Goal: Task Accomplishment & Management: Use online tool/utility

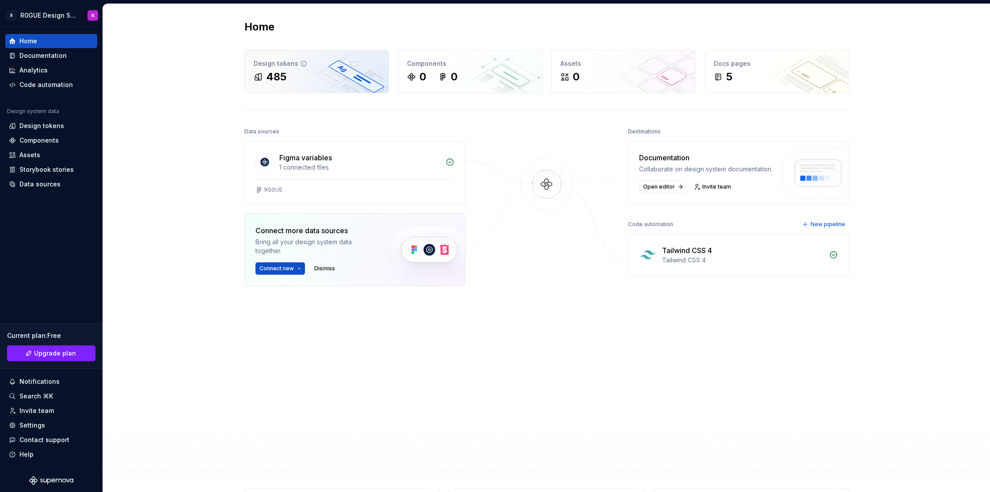
click at [299, 81] on div "485" at bounding box center [317, 77] width 126 height 14
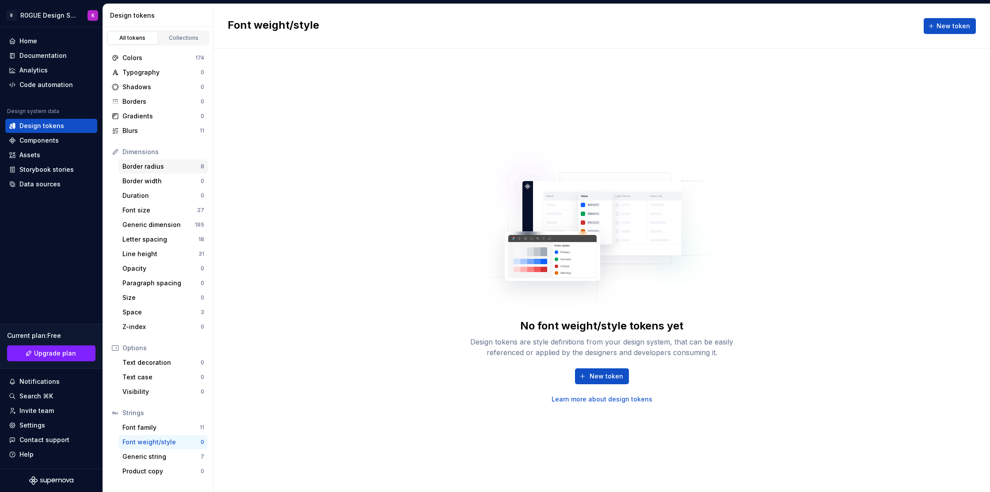
click at [156, 167] on div "Border radius" at bounding box center [161, 166] width 78 height 9
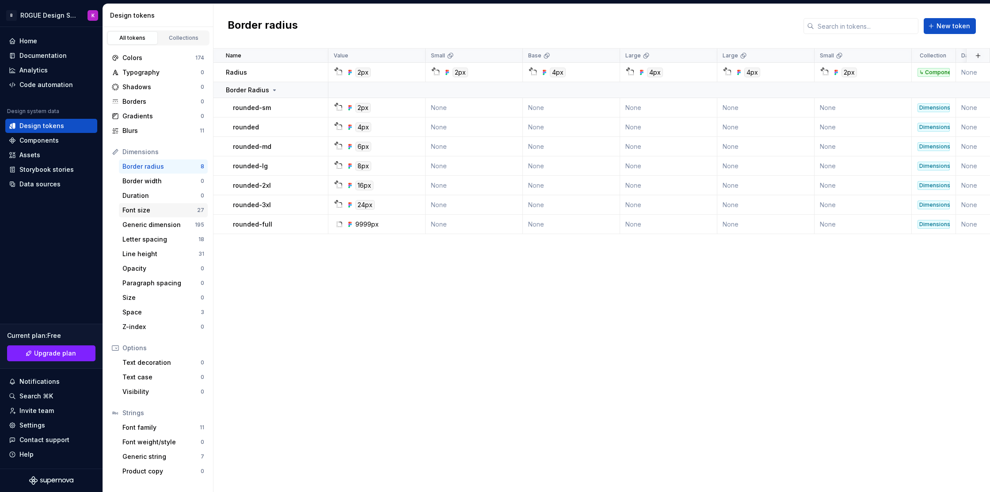
click at [151, 216] on div "Font size 27" at bounding box center [163, 210] width 89 height 14
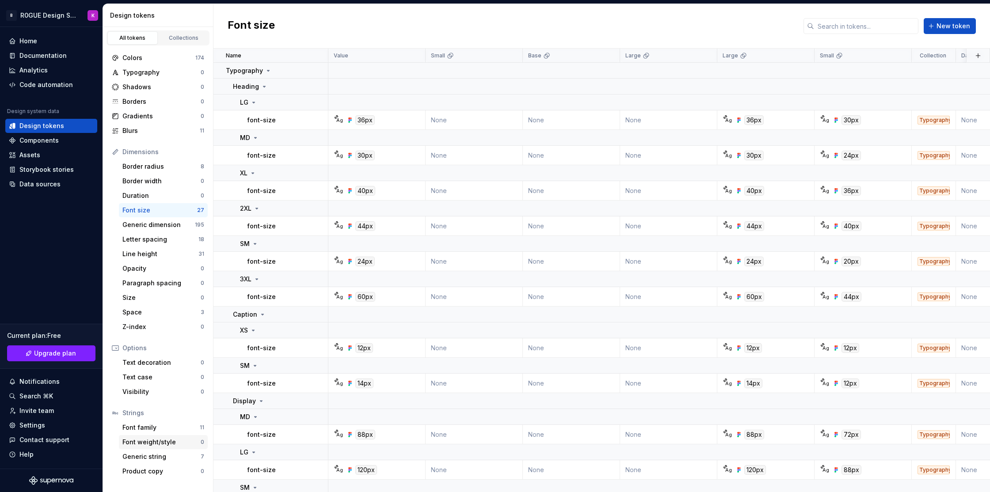
click at [173, 436] on div "Font weight/style 0" at bounding box center [163, 442] width 89 height 14
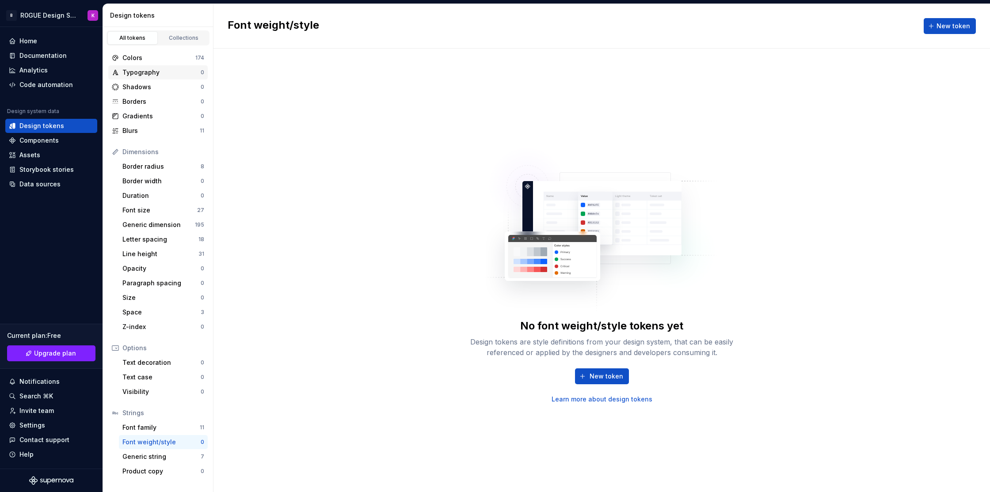
click at [158, 79] on div "Typography 0" at bounding box center [157, 72] width 99 height 14
click at [158, 312] on div "Space" at bounding box center [161, 312] width 78 height 9
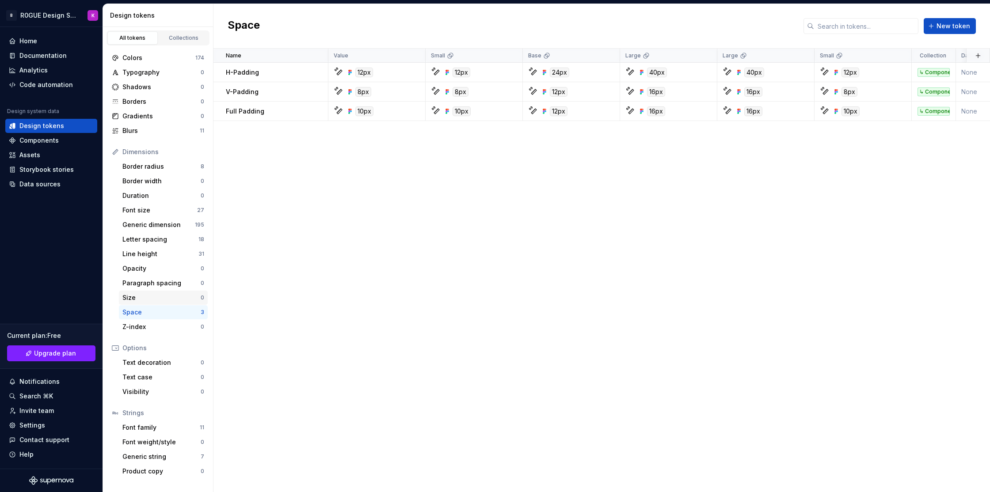
click at [159, 299] on div "Size" at bounding box center [161, 297] width 78 height 9
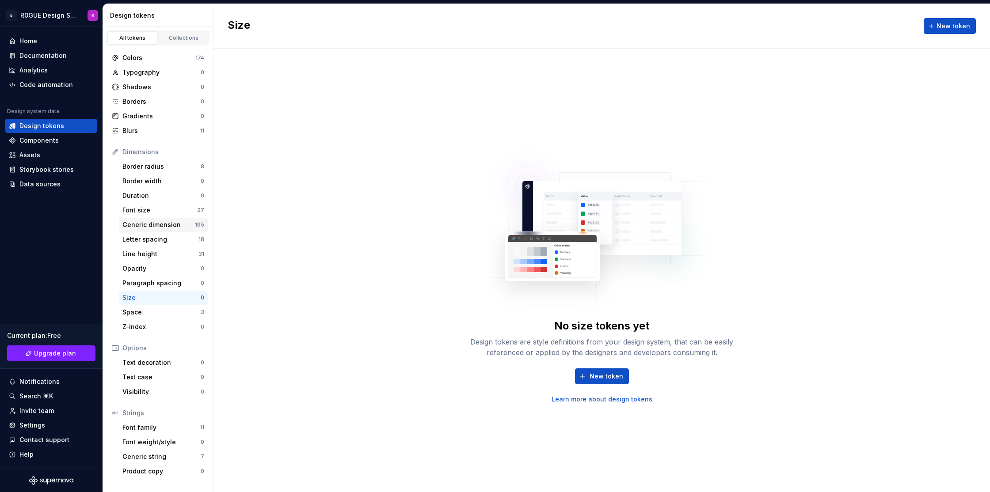
click at [172, 224] on div "Generic dimension" at bounding box center [158, 225] width 72 height 9
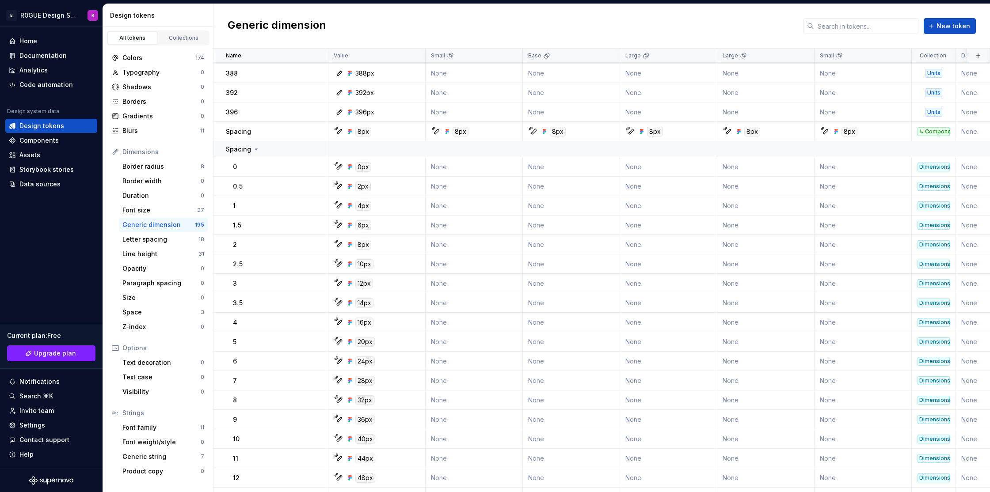
scroll to position [1983, 0]
click at [162, 170] on div "Border radius" at bounding box center [161, 166] width 78 height 9
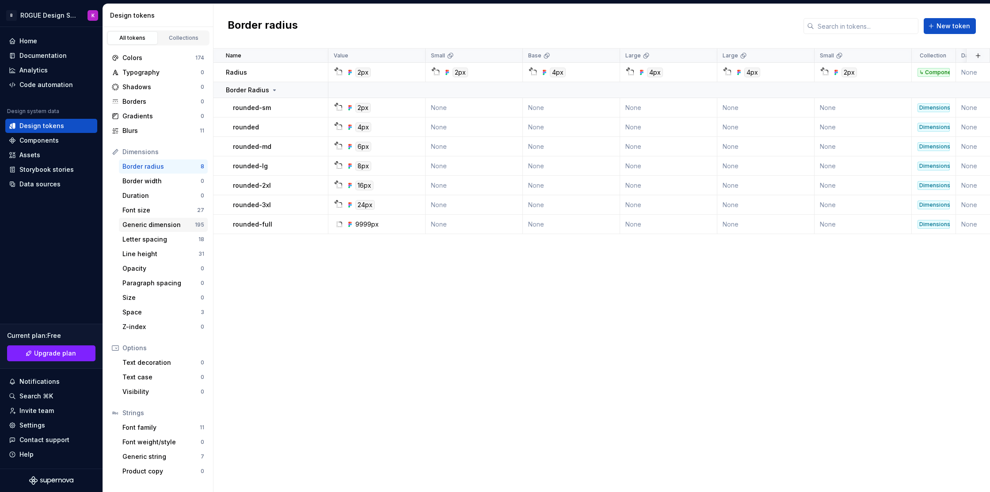
click at [161, 218] on div "Generic dimension 195" at bounding box center [163, 225] width 89 height 14
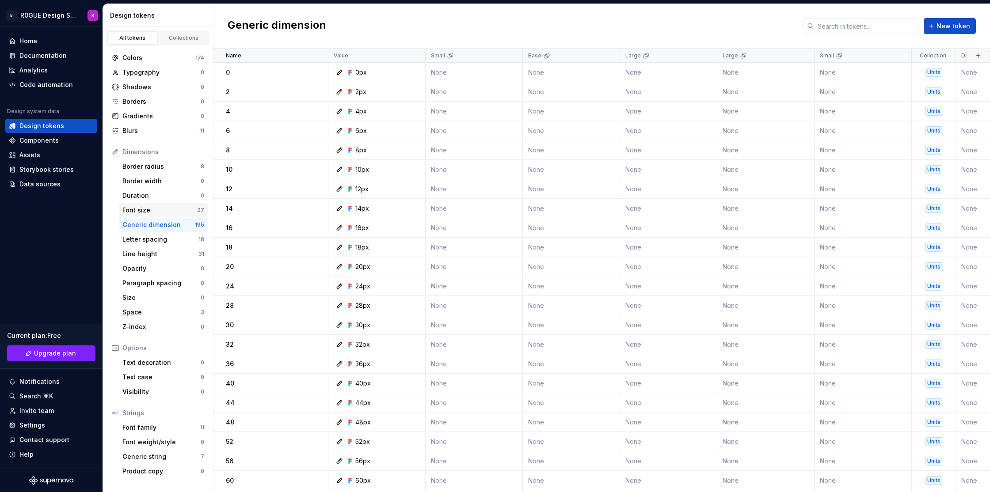
click at [164, 211] on div "Font size" at bounding box center [159, 210] width 75 height 9
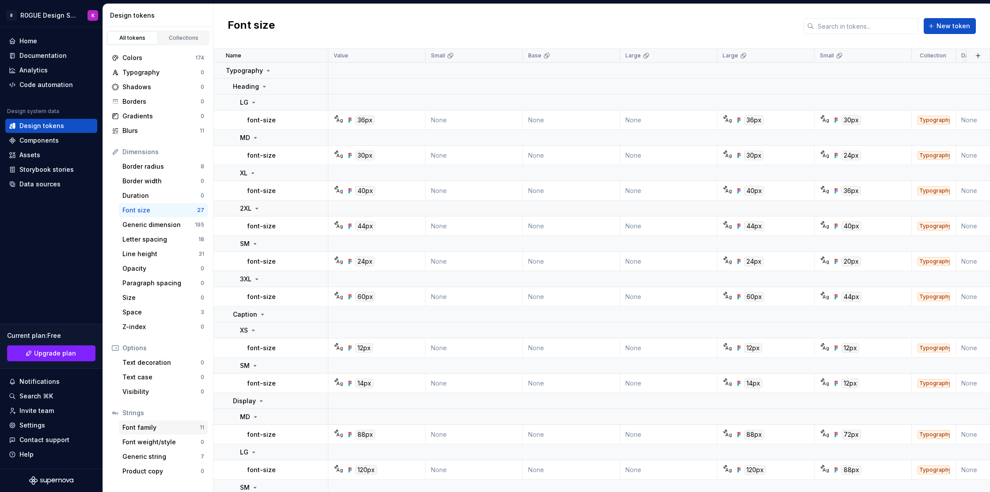
click at [155, 430] on div "Font family" at bounding box center [160, 427] width 77 height 9
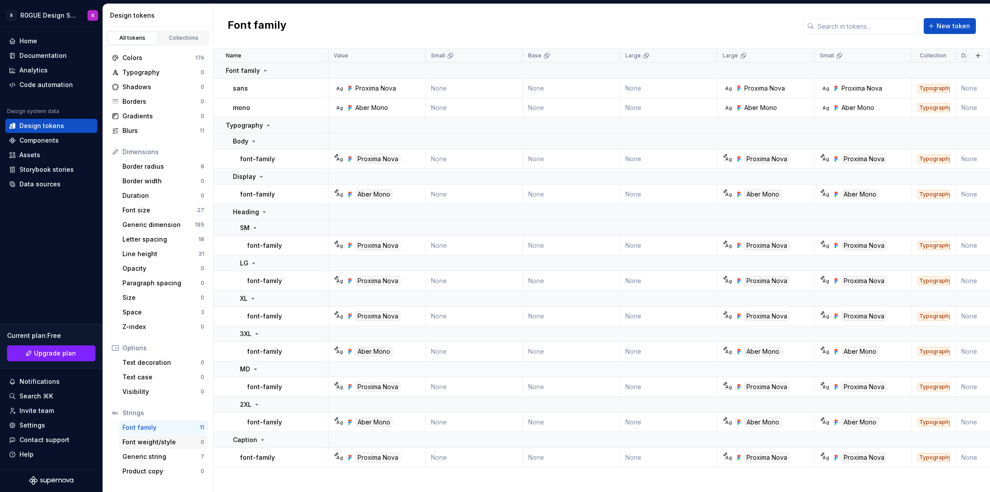
click at [137, 445] on div "Font weight/style" at bounding box center [161, 442] width 78 height 9
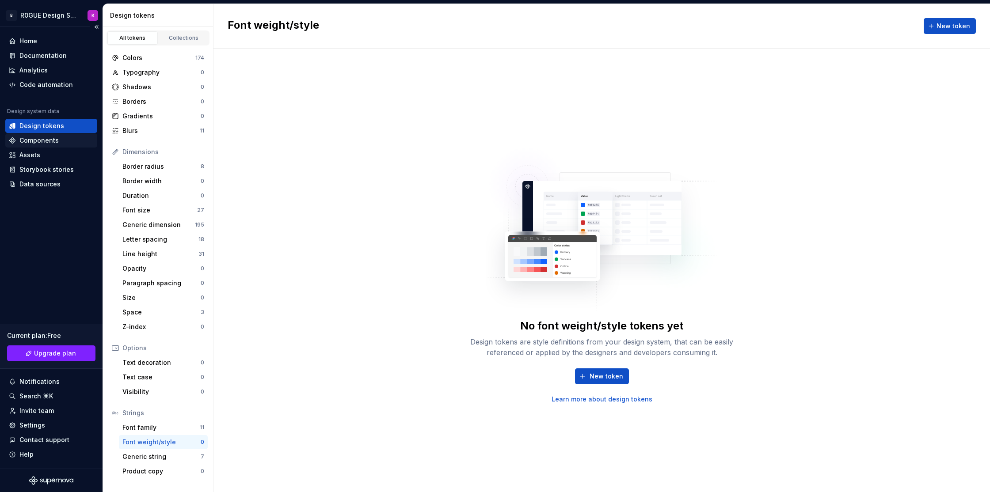
click at [35, 135] on div "Components" at bounding box center [51, 140] width 92 height 14
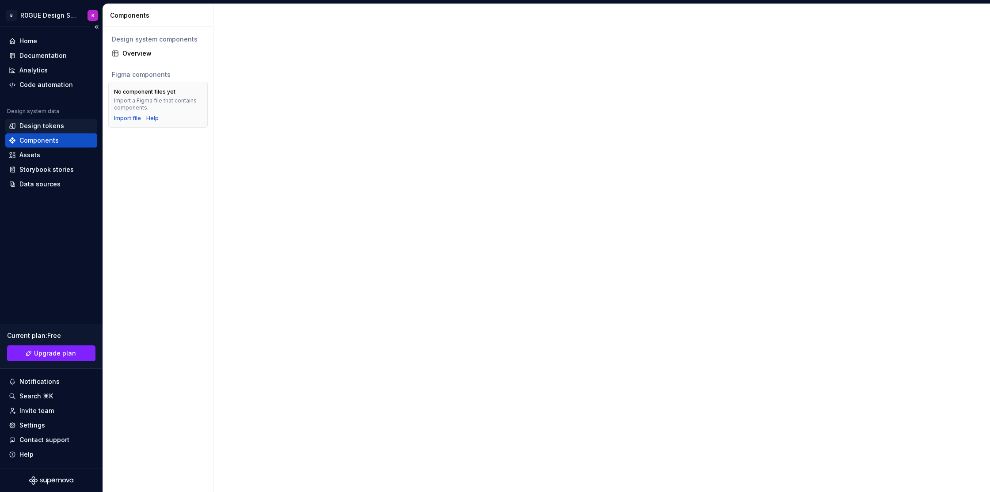
click at [39, 127] on div "Design tokens" at bounding box center [41, 126] width 45 height 9
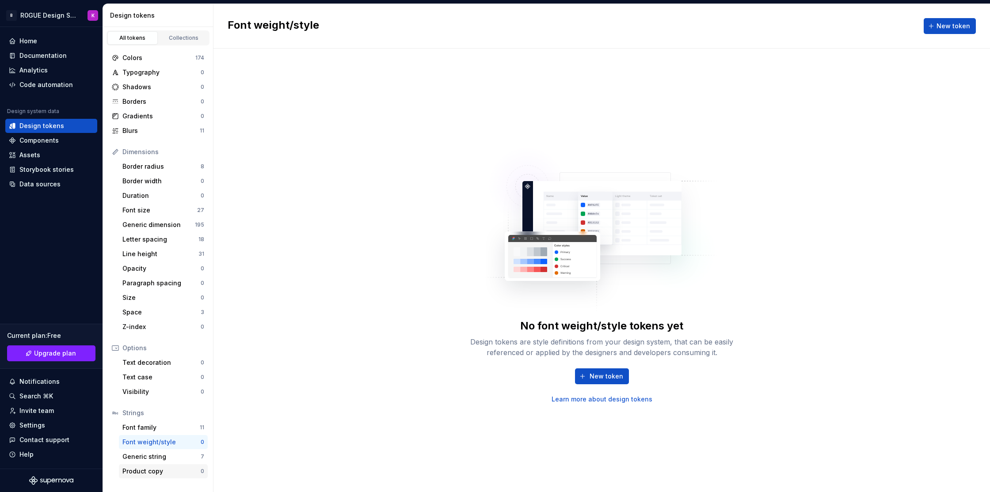
click at [149, 472] on div "Product copy" at bounding box center [161, 471] width 78 height 9
click at [163, 424] on div "Font family" at bounding box center [160, 427] width 77 height 9
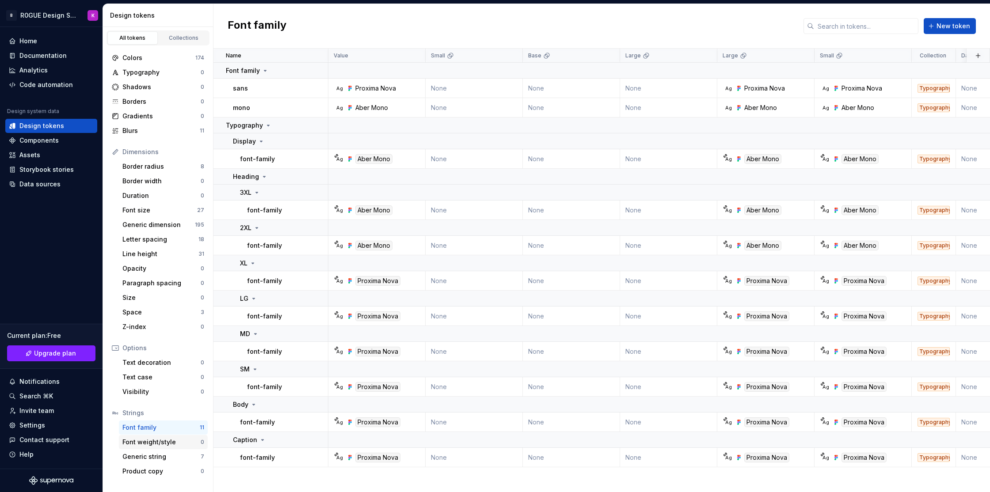
click at [150, 440] on div "Font weight/style" at bounding box center [161, 442] width 78 height 9
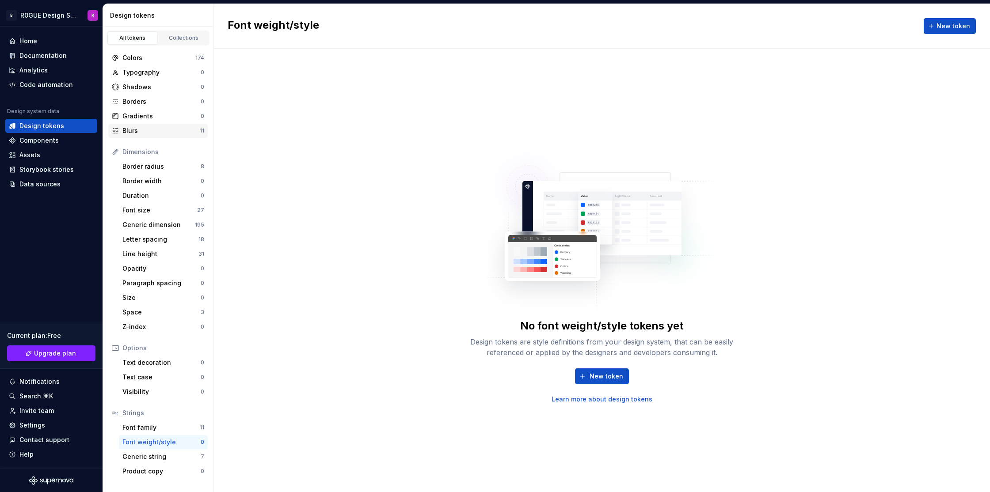
click at [146, 135] on div "Blurs" at bounding box center [160, 130] width 77 height 9
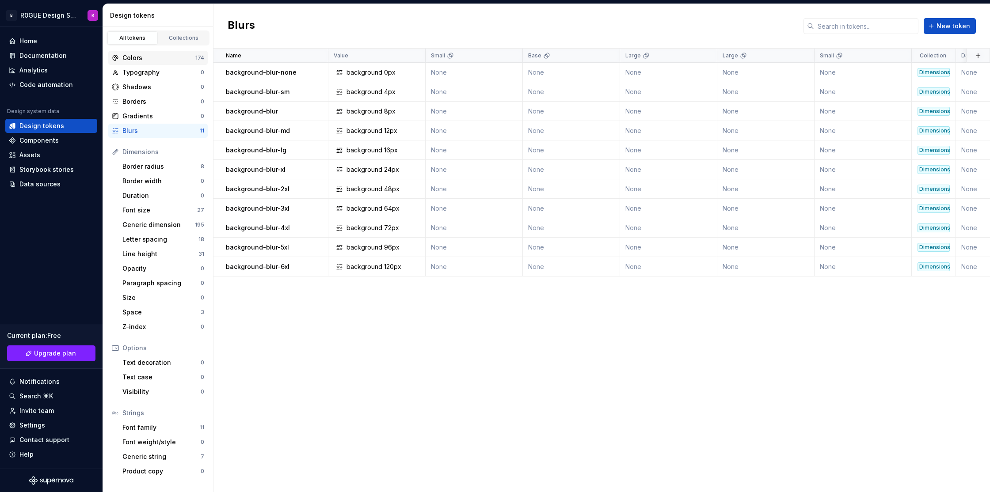
click at [163, 58] on div "Colors" at bounding box center [158, 57] width 73 height 9
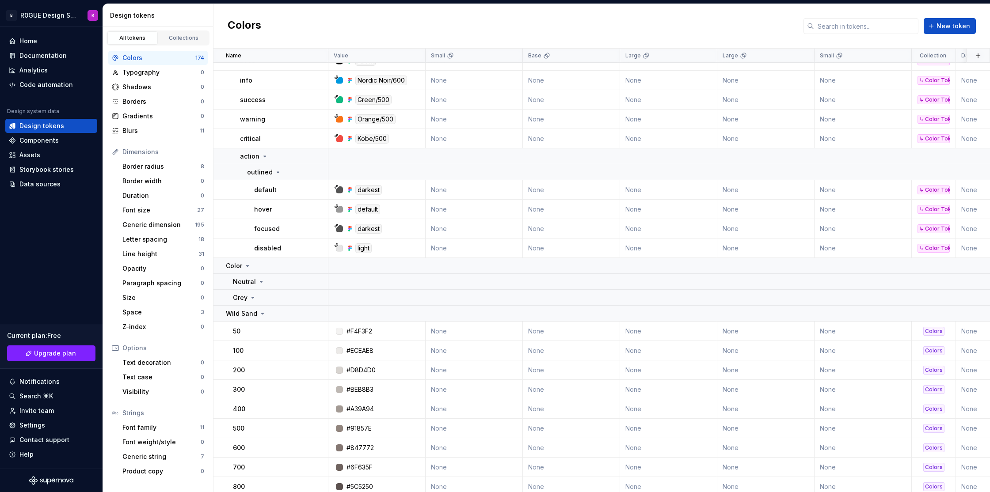
scroll to position [3367, 0]
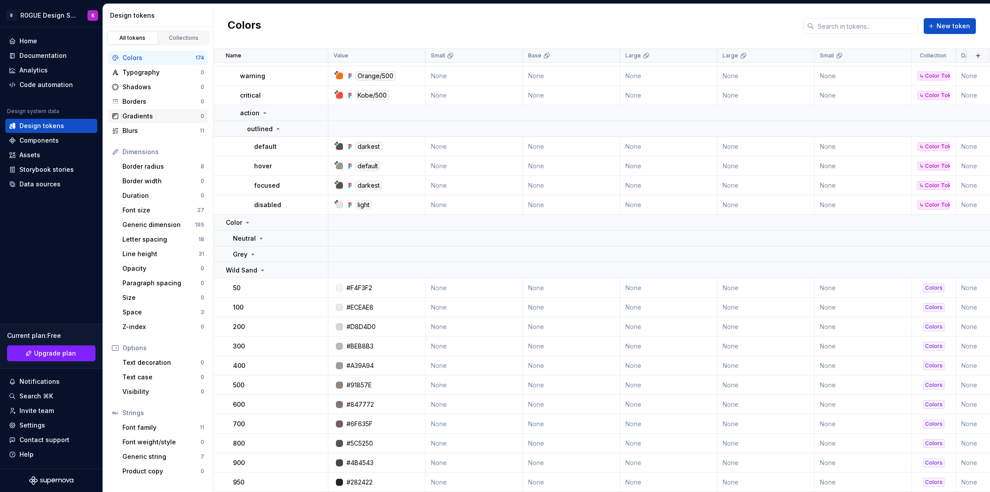
click at [175, 119] on div "Gradients" at bounding box center [161, 116] width 78 height 9
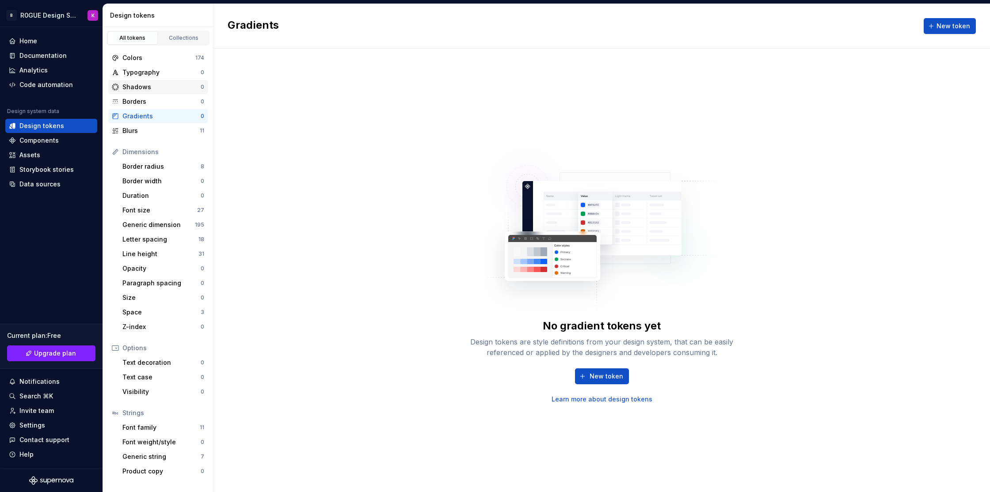
click at [157, 87] on div "Shadows" at bounding box center [161, 87] width 78 height 9
click at [188, 43] on link "Collections" at bounding box center [184, 37] width 50 height 13
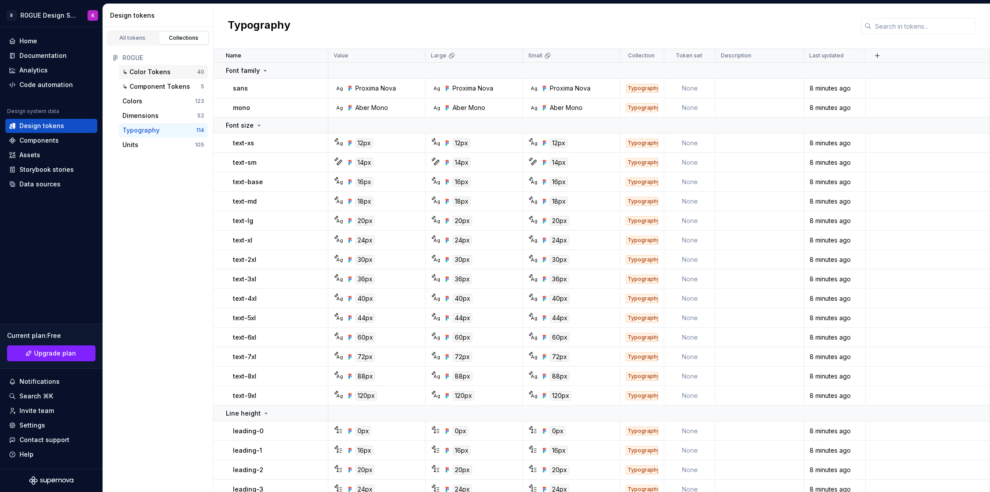
click at [171, 70] on div "↳ Color Tokens" at bounding box center [159, 72] width 75 height 9
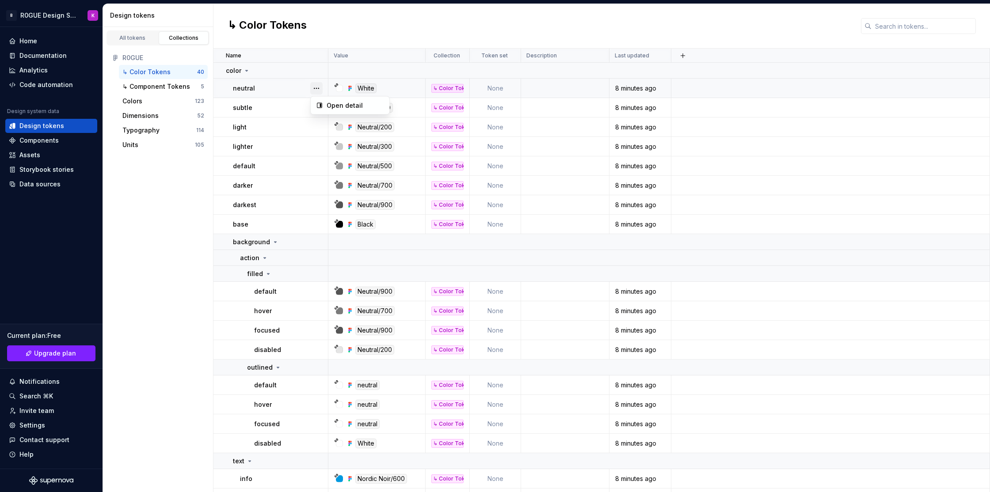
click at [319, 88] on button "button" at bounding box center [316, 88] width 12 height 12
click at [515, 24] on html "B R0GUE Design System K Home Documentation Analytics Code automation Design sys…" at bounding box center [495, 246] width 990 height 492
click at [577, 89] on td at bounding box center [565, 88] width 88 height 19
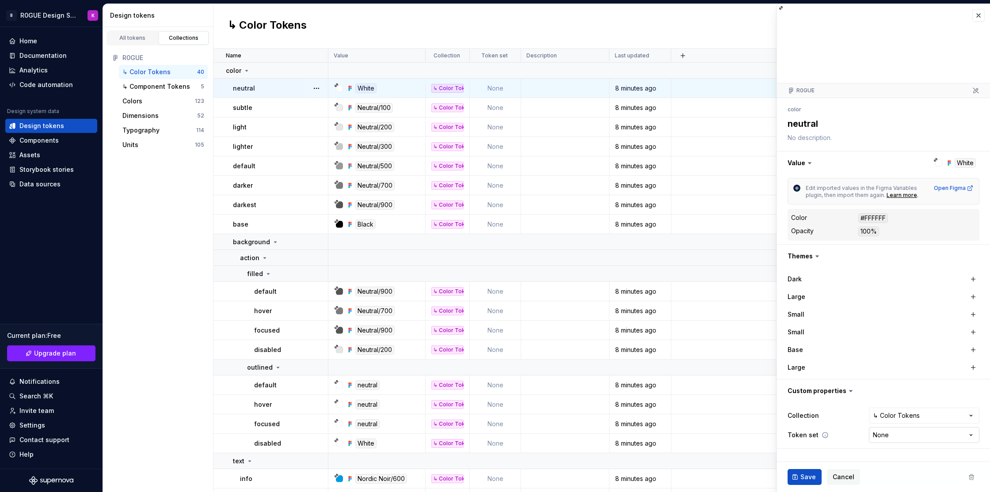
click at [920, 437] on html "B R0GUE Design System K Home Documentation Analytics Code automation Design sys…" at bounding box center [495, 246] width 990 height 492
click at [501, 41] on html "B R0GUE Design System K Home Documentation Analytics Code automation Design sys…" at bounding box center [495, 246] width 990 height 492
click at [852, 475] on button "Cancel" at bounding box center [843, 477] width 33 height 16
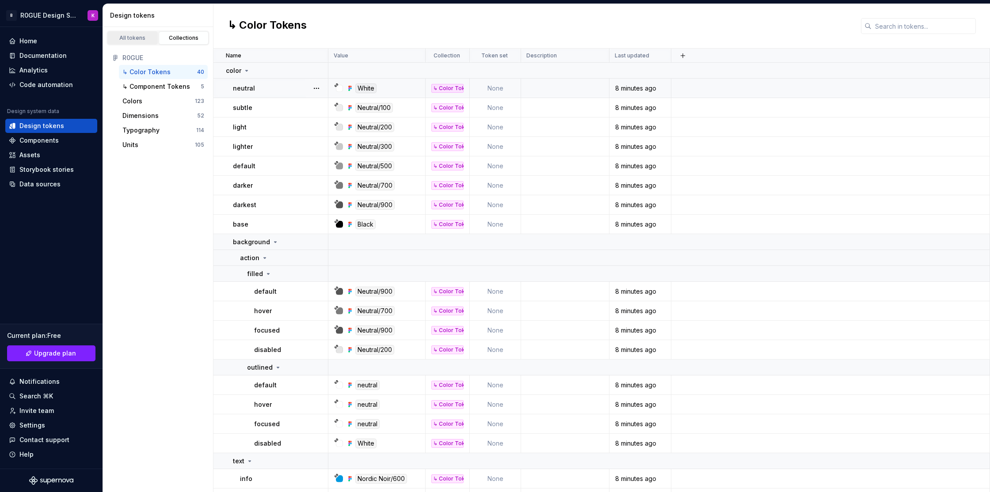
click at [135, 42] on link "All tokens" at bounding box center [132, 37] width 50 height 13
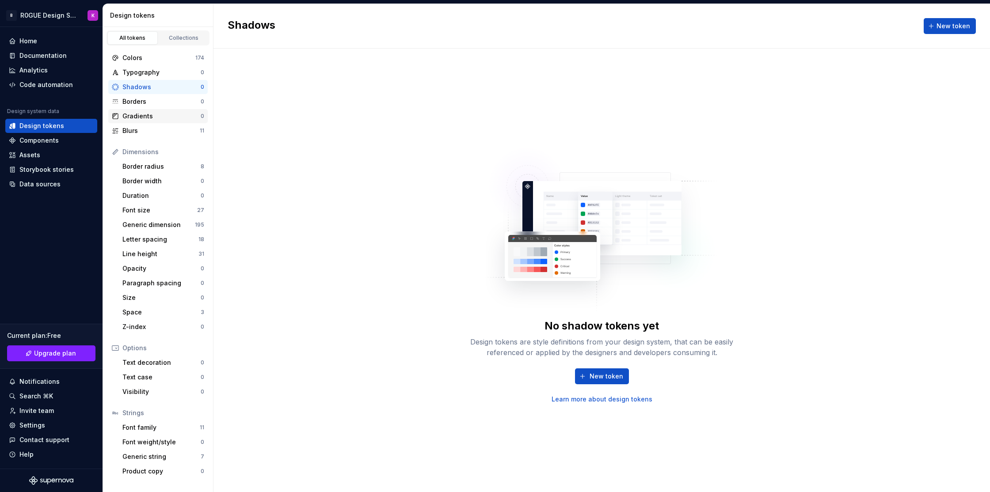
click at [150, 115] on div "Gradients" at bounding box center [161, 116] width 78 height 9
click at [608, 373] on span "New token" at bounding box center [606, 376] width 34 height 9
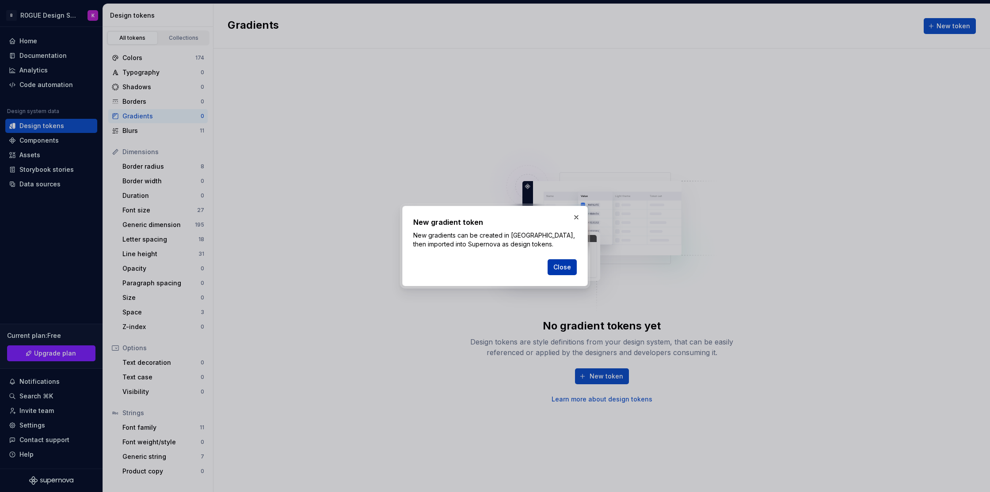
click at [569, 269] on span "Close" at bounding box center [562, 267] width 18 height 9
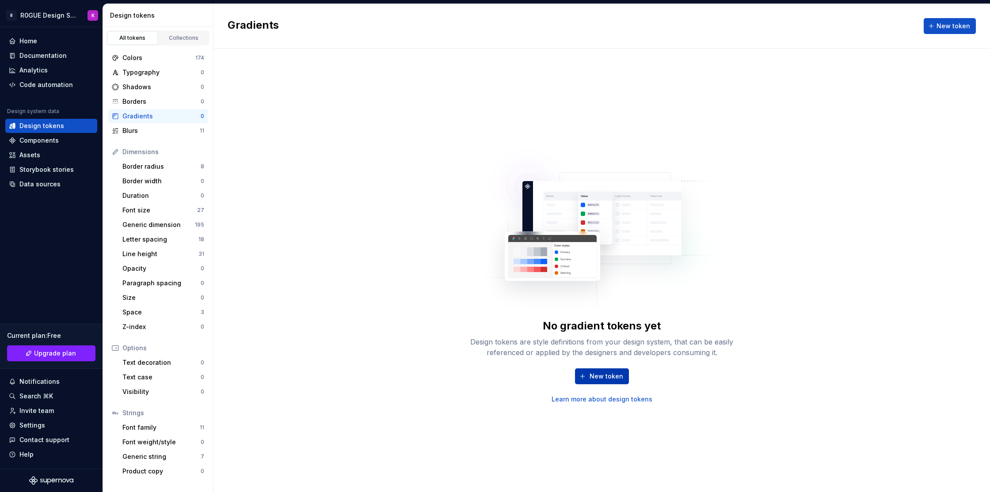
click at [577, 384] on button "New token" at bounding box center [602, 377] width 54 height 16
click at [145, 104] on div "Borders" at bounding box center [161, 101] width 78 height 9
click at [162, 133] on div "Blurs" at bounding box center [160, 130] width 77 height 9
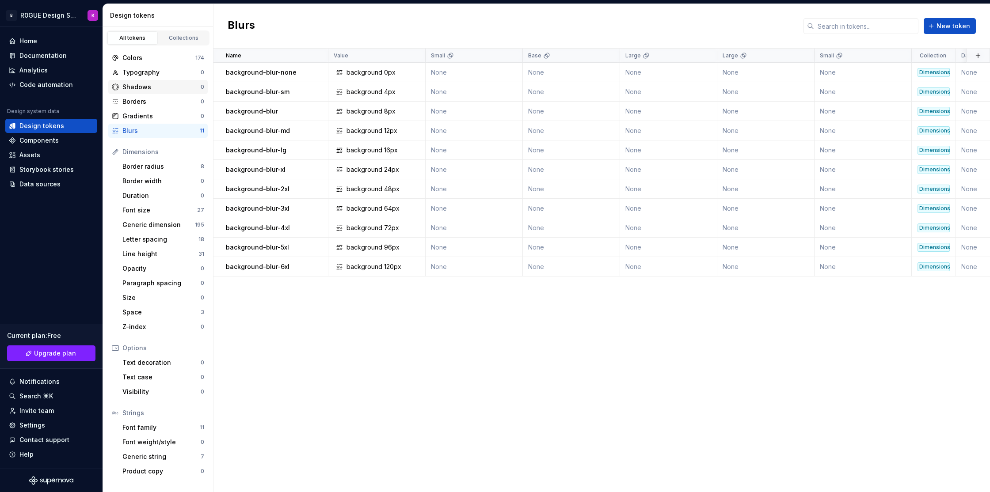
click at [169, 84] on div "Shadows" at bounding box center [161, 87] width 78 height 9
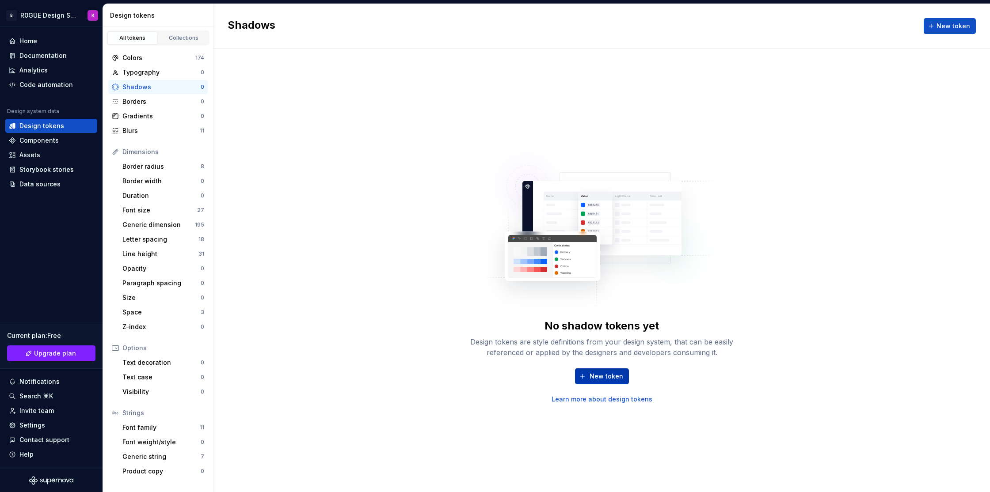
click at [603, 377] on span "New token" at bounding box center [606, 376] width 34 height 9
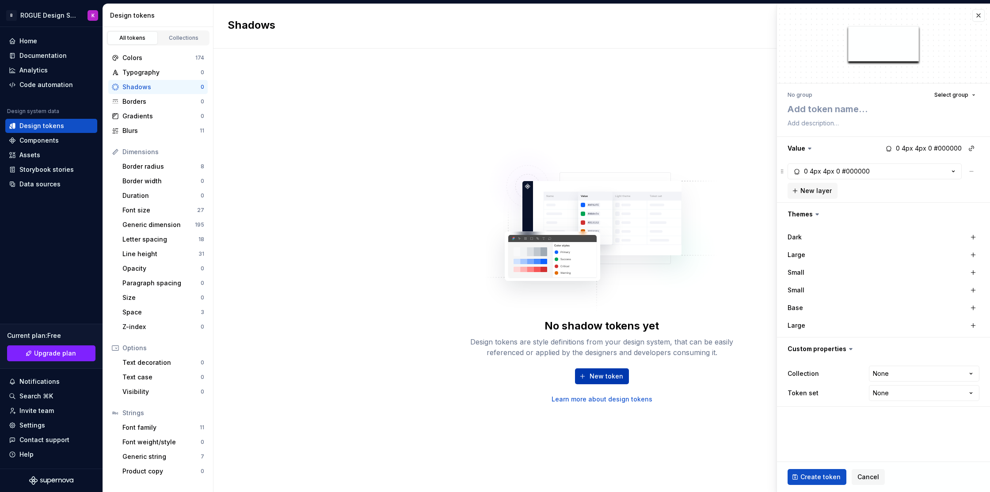
type textarea "*"
click at [979, 15] on button "button" at bounding box center [978, 15] width 12 height 12
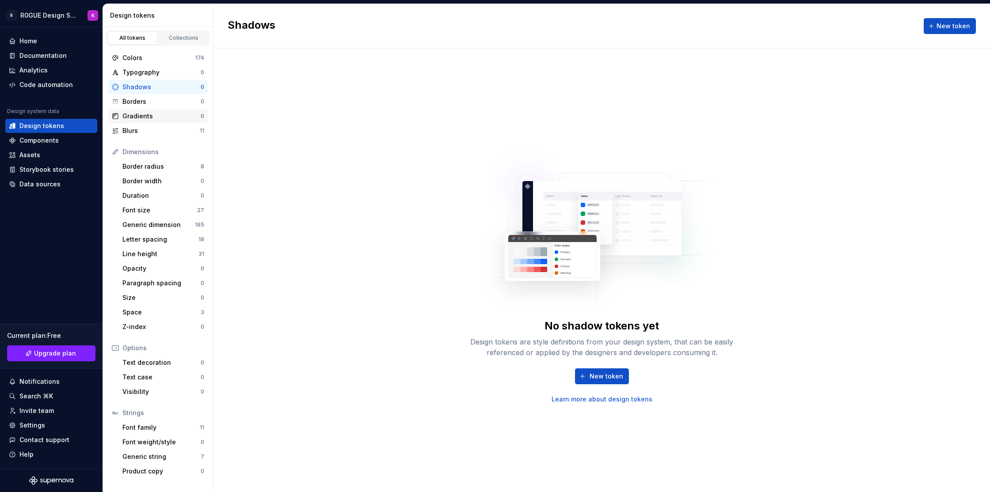
click at [172, 117] on div "Gradients" at bounding box center [161, 116] width 78 height 9
click at [611, 380] on span "New token" at bounding box center [606, 376] width 34 height 9
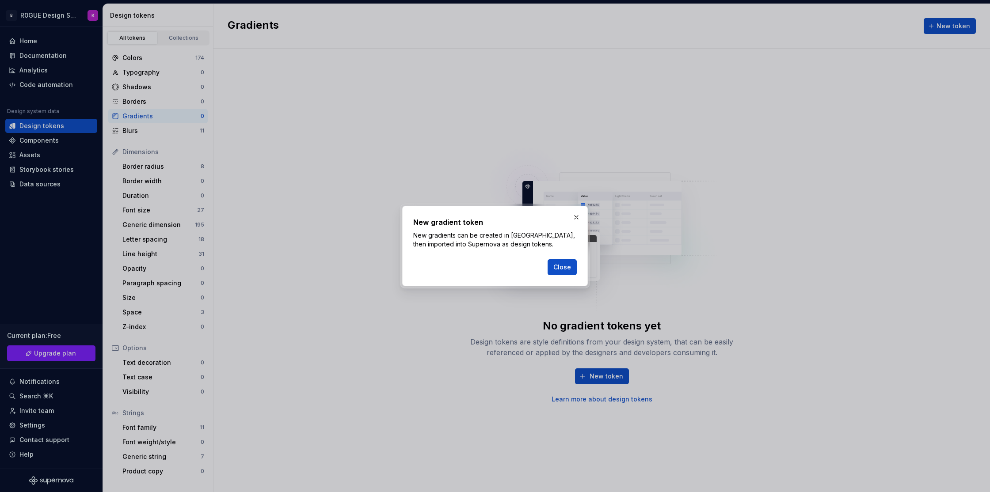
click at [576, 217] on button "button" at bounding box center [576, 217] width 12 height 12
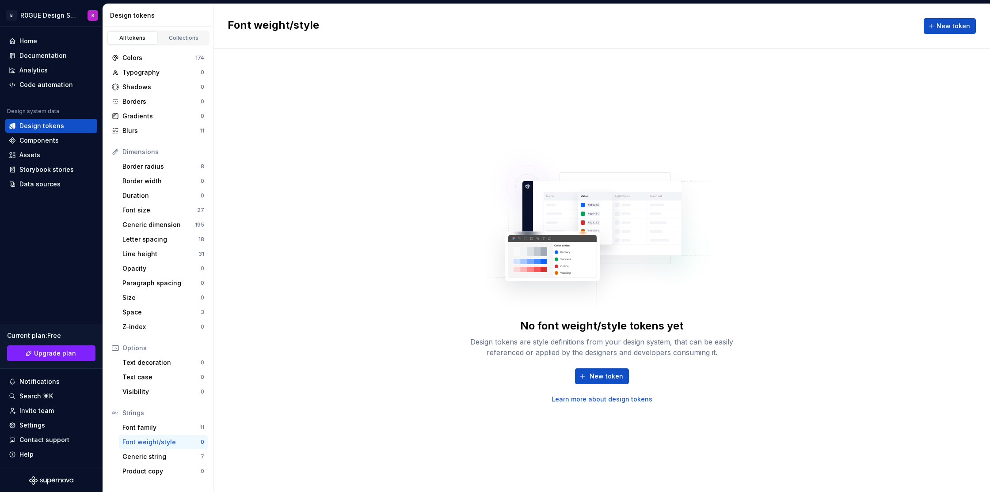
click at [152, 128] on div "Blurs" at bounding box center [160, 130] width 77 height 9
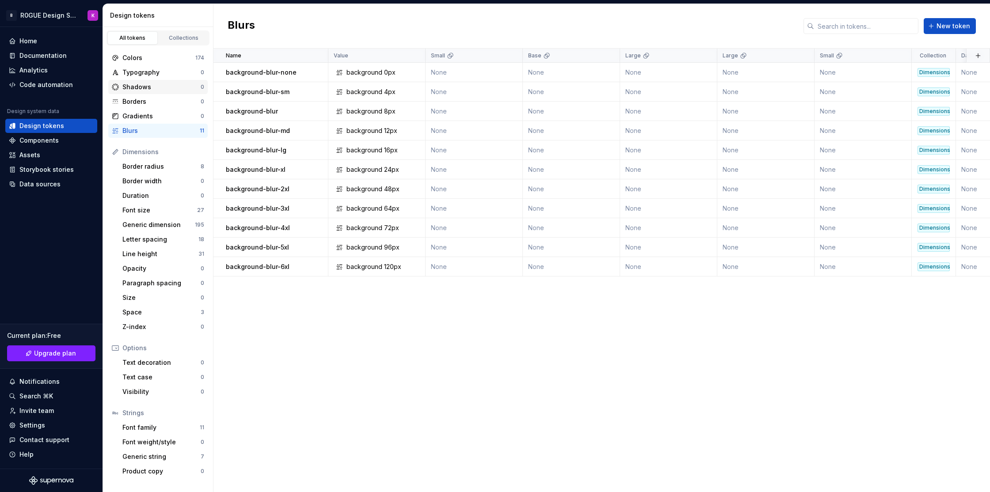
click at [155, 85] on div "Shadows" at bounding box center [161, 87] width 78 height 9
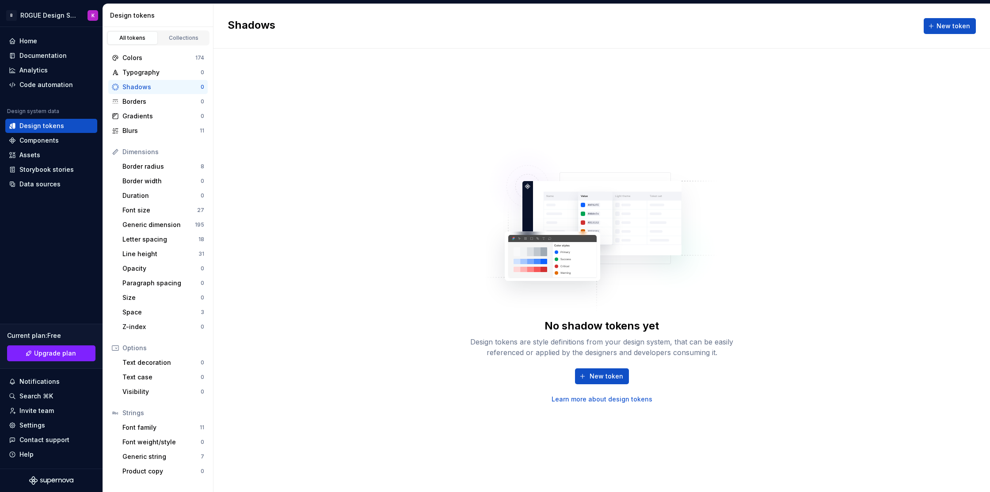
click at [613, 399] on link "Learn more about design tokens" at bounding box center [601, 399] width 101 height 9
click at [54, 142] on div "Components" at bounding box center [38, 140] width 39 height 9
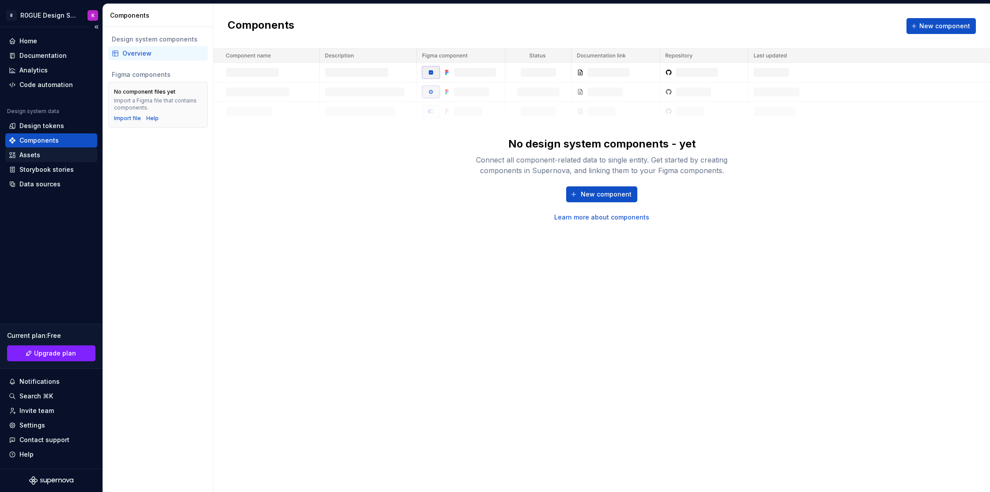
click at [45, 155] on div "Assets" at bounding box center [51, 155] width 85 height 9
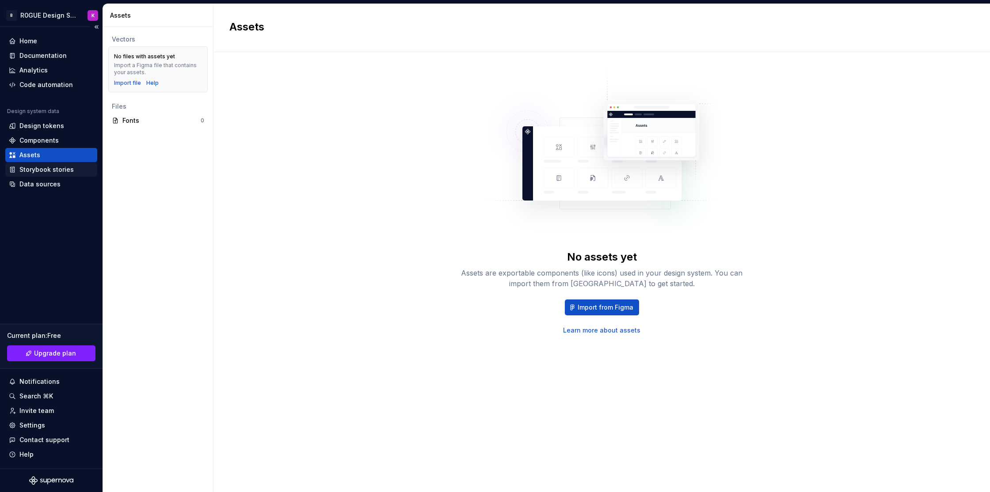
click at [62, 171] on div "Storybook stories" at bounding box center [46, 169] width 54 height 9
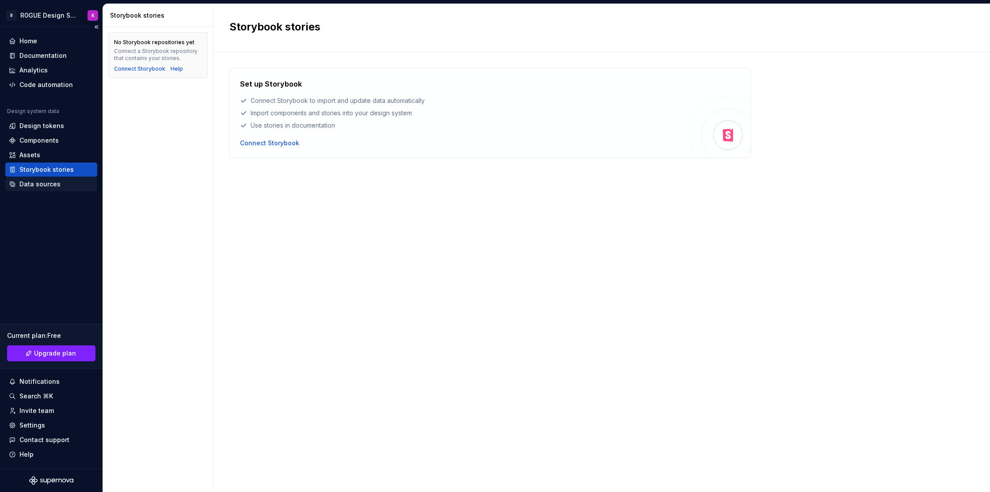
click at [58, 187] on div "Data sources" at bounding box center [51, 184] width 85 height 9
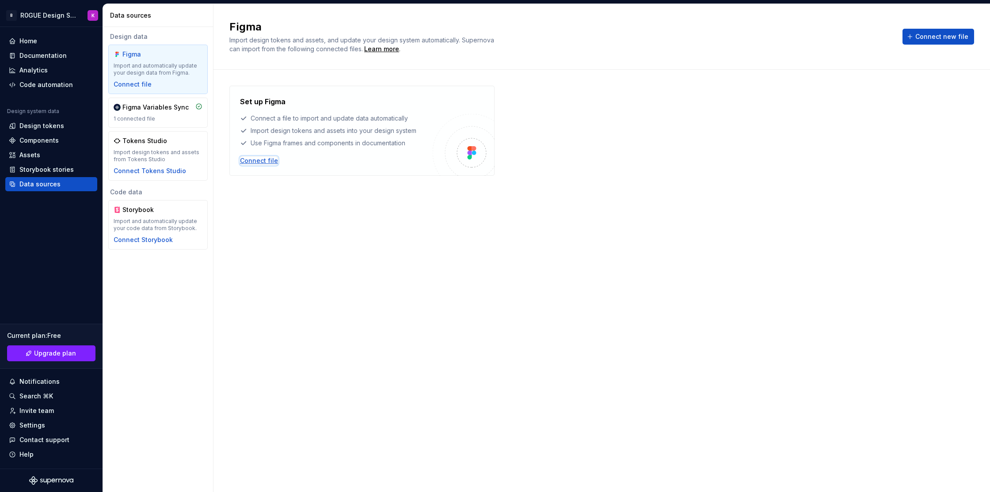
click at [265, 161] on div "Connect file" at bounding box center [259, 160] width 38 height 9
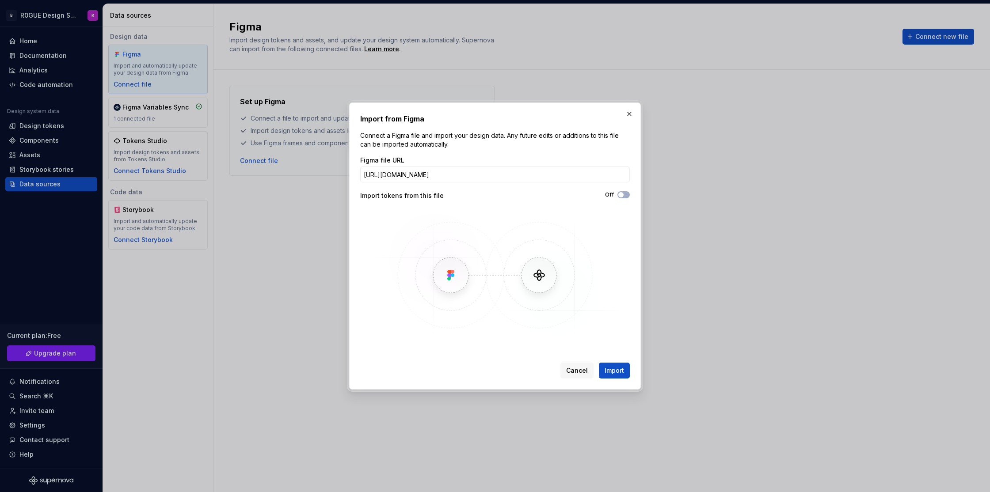
scroll to position [0, 63]
type input "https://www.figma.com/design/mPPmKfnIOHadOMwqJ5b3Ck/R0GUE?node-id=86-2&t=vGKvCT…"
click at [625, 194] on button "Off" at bounding box center [623, 194] width 12 height 7
click at [625, 194] on span "button" at bounding box center [626, 194] width 5 height 5
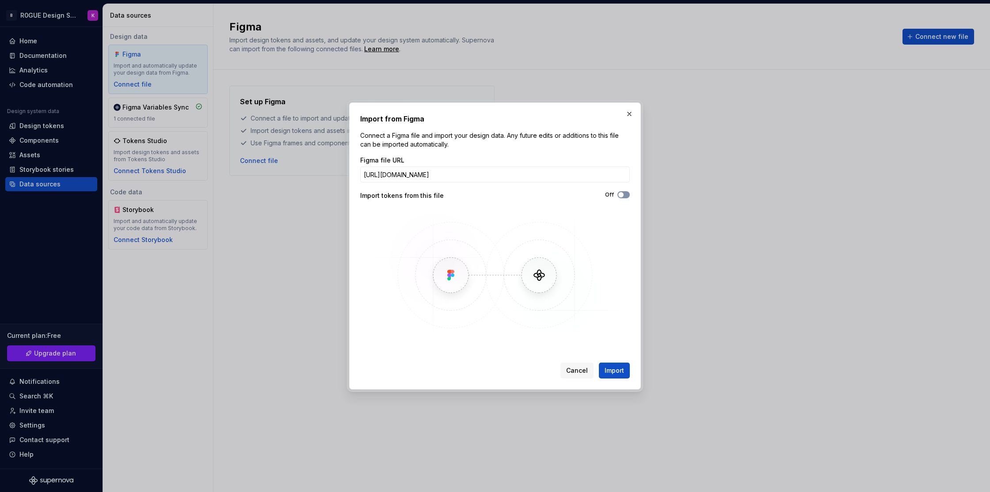
click at [625, 194] on button "Off" at bounding box center [623, 194] width 12 height 7
click at [626, 373] on button "Import" at bounding box center [614, 371] width 31 height 16
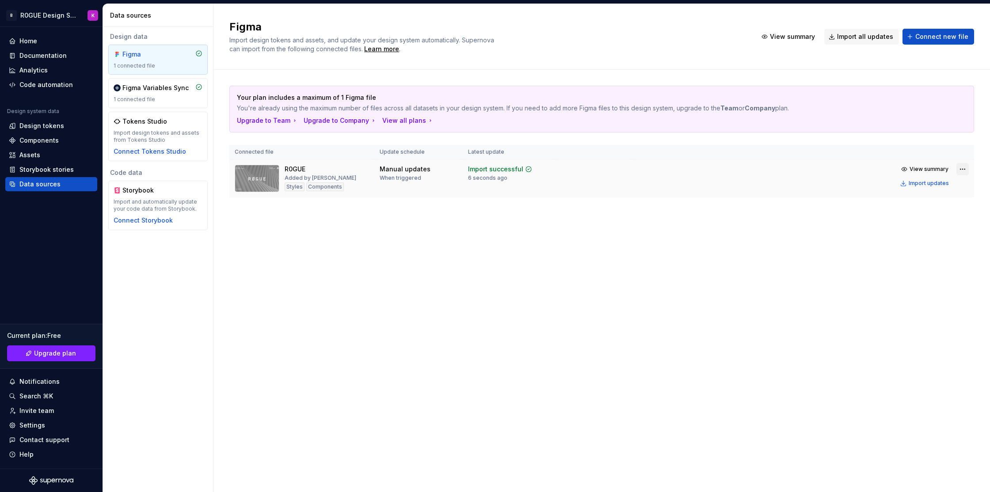
click at [962, 172] on html "B R0GUE Design System K Home Documentation Analytics Code automation Design sys…" at bounding box center [495, 246] width 990 height 492
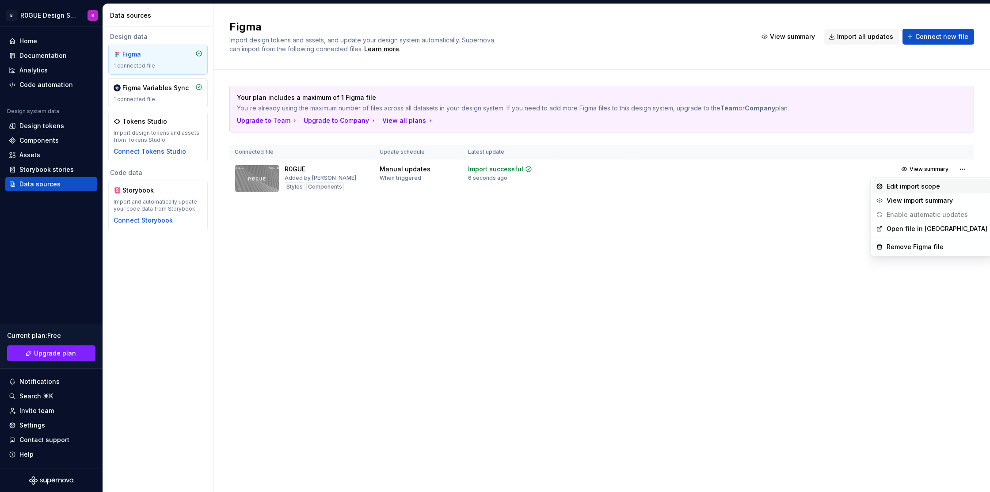
click at [954, 189] on div "Edit import scope" at bounding box center [936, 186] width 101 height 9
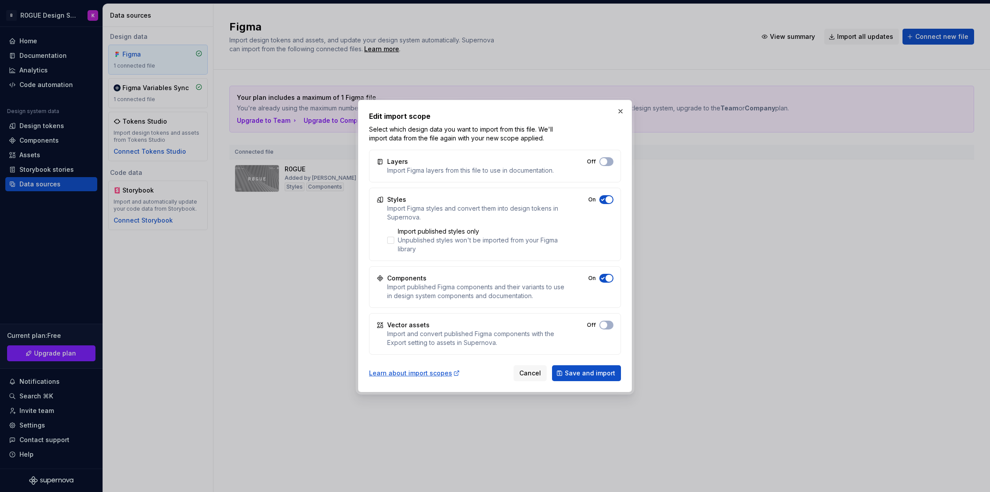
click at [607, 165] on span "button" at bounding box center [603, 161] width 7 height 7
click at [600, 373] on span "Save and import" at bounding box center [590, 373] width 50 height 9
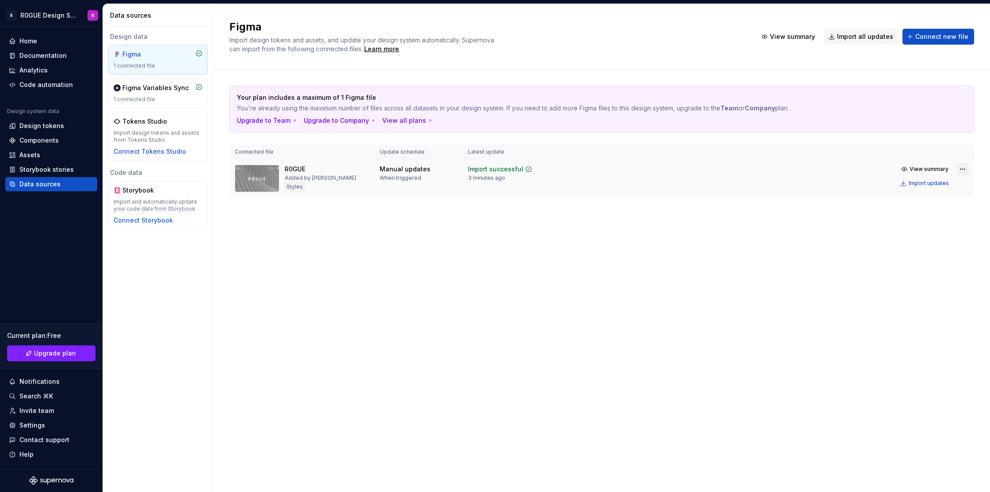
click at [963, 167] on html "B R0GUE Design System K Home Documentation Analytics Code automation Design sys…" at bounding box center [495, 246] width 990 height 492
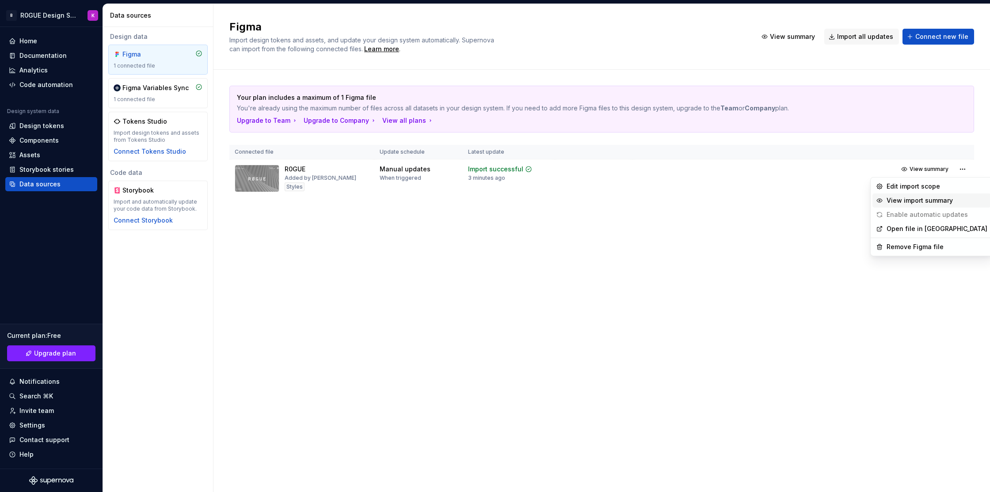
click at [955, 202] on div "View import summary" at bounding box center [936, 200] width 101 height 9
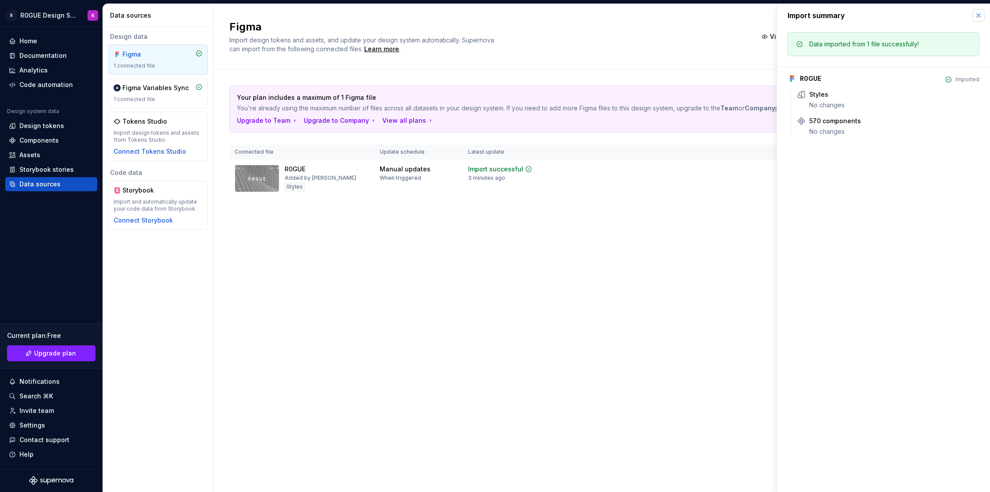
click at [980, 16] on button "button" at bounding box center [978, 15] width 12 height 12
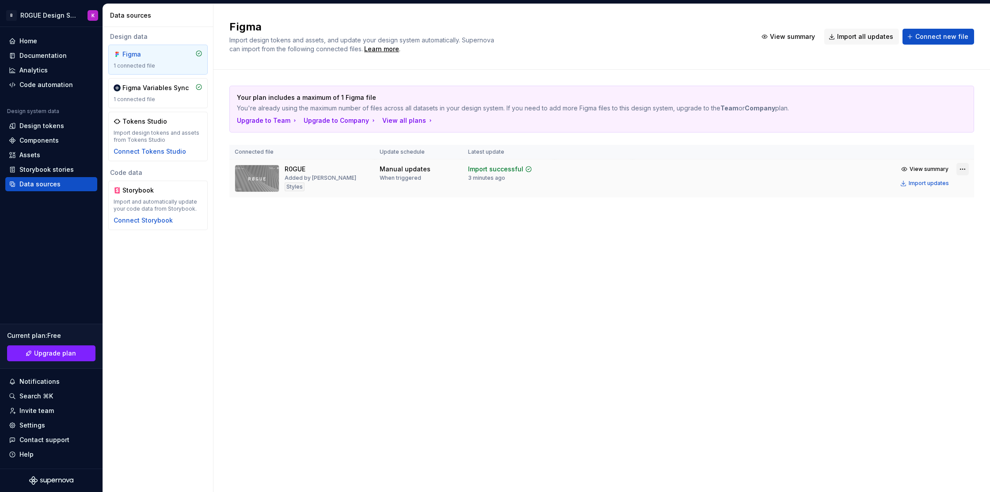
click at [962, 168] on html "B R0GUE Design System K Home Documentation Analytics Code automation Design sys…" at bounding box center [495, 246] width 990 height 492
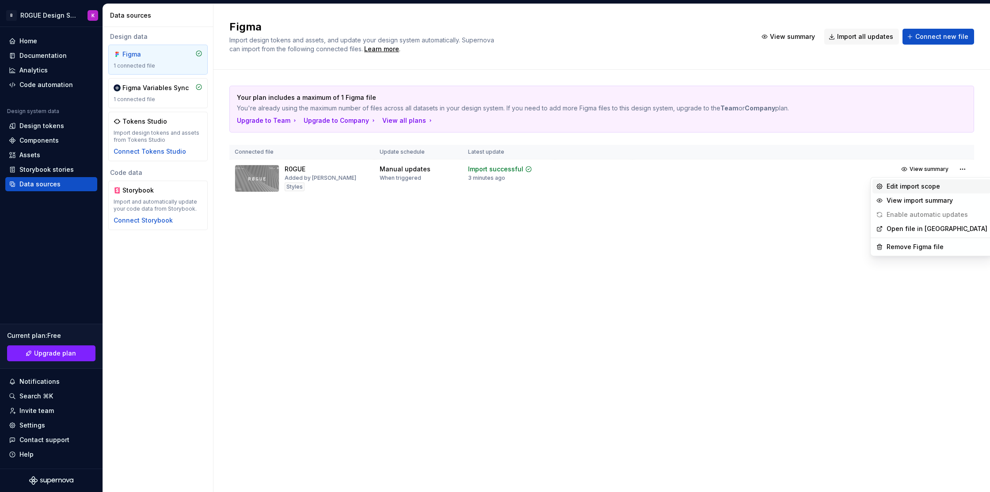
click at [945, 189] on div "Edit import scope" at bounding box center [936, 186] width 101 height 9
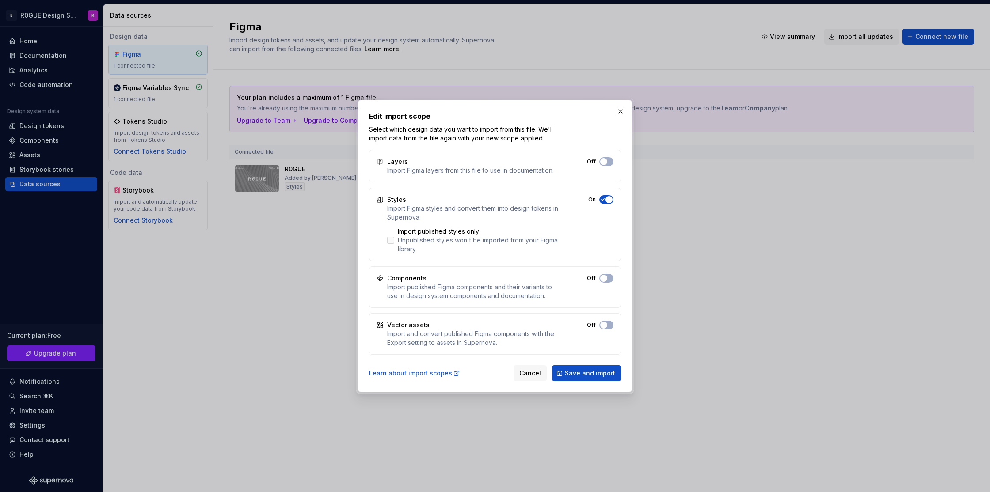
click at [403, 243] on div "Unpublished styles won't be imported from your Figma library" at bounding box center [481, 245] width 167 height 18
click at [608, 376] on span "Save and import" at bounding box center [590, 373] width 50 height 9
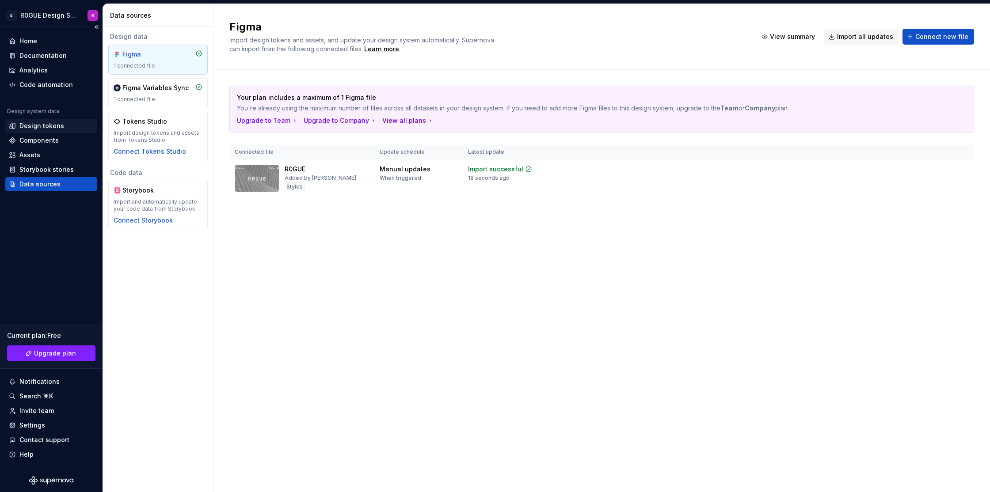
click at [54, 129] on div "Design tokens" at bounding box center [41, 126] width 45 height 9
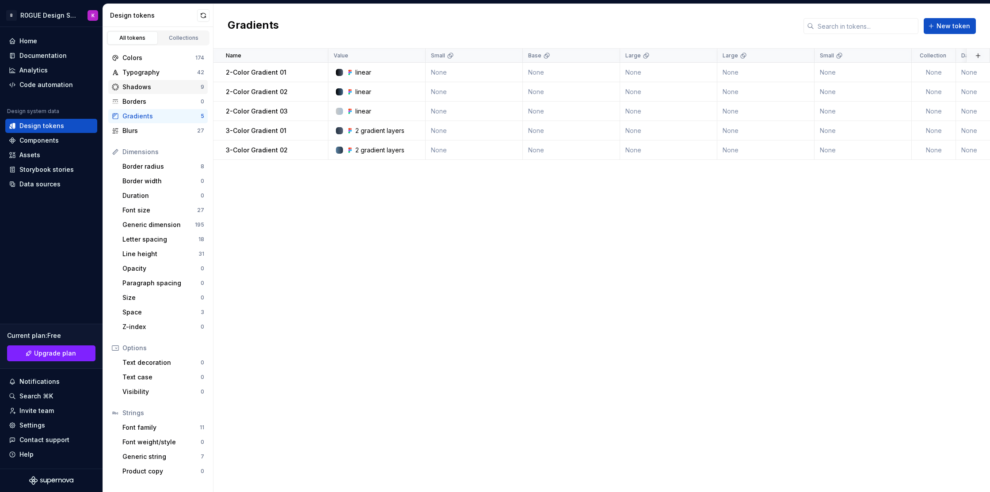
click at [158, 89] on div "Shadows" at bounding box center [161, 87] width 78 height 9
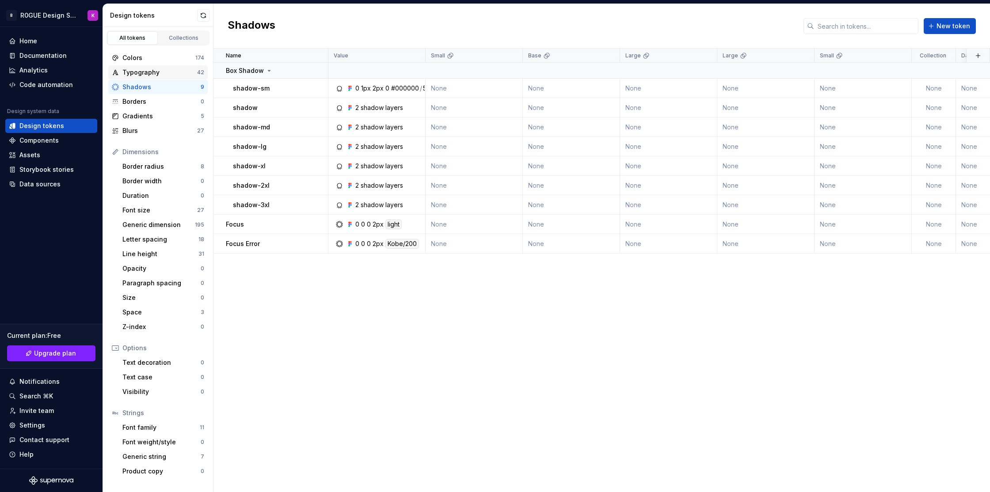
click at [165, 69] on div "Typography" at bounding box center [159, 72] width 75 height 9
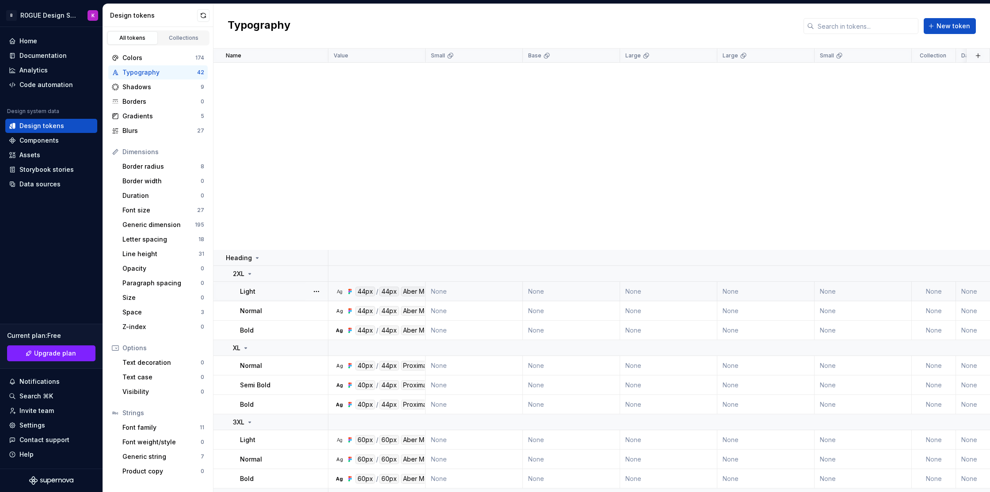
scroll to position [673, 0]
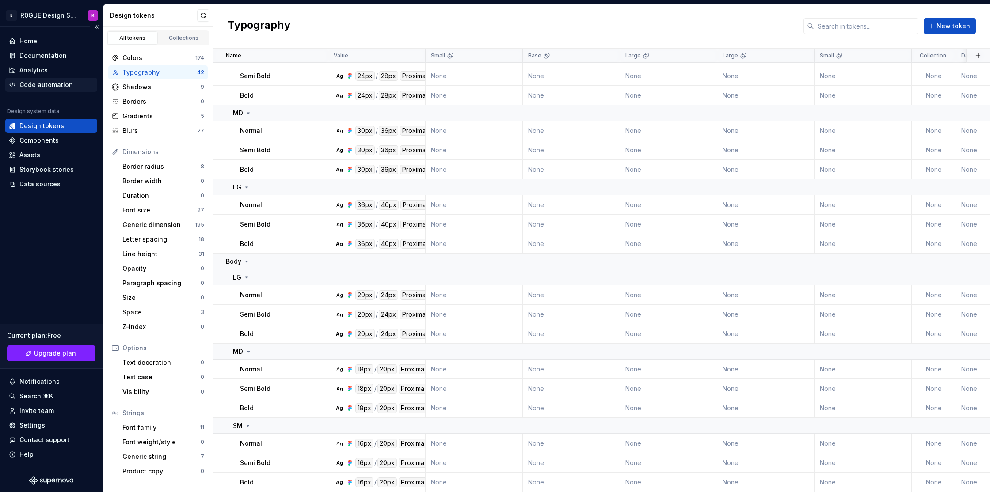
click at [55, 85] on div "Code automation" at bounding box center [45, 84] width 53 height 9
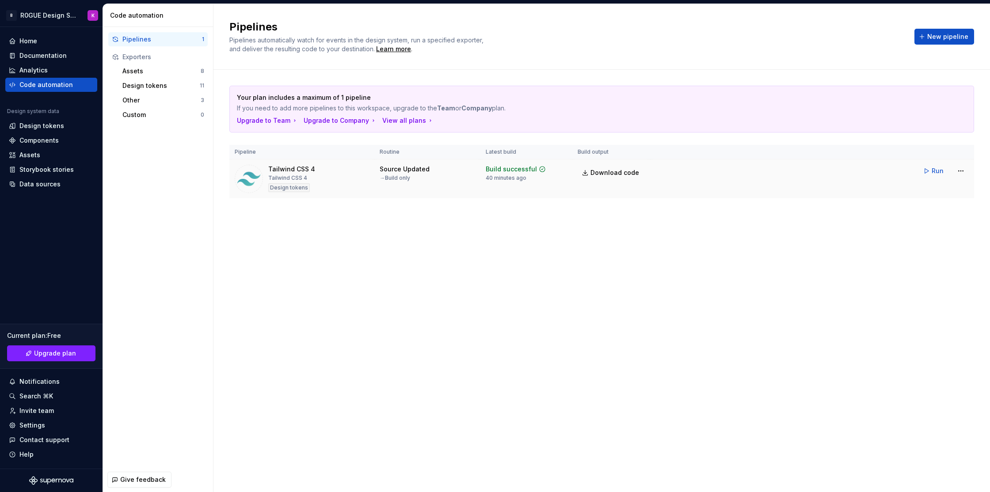
click at [399, 169] on div "Source Updated" at bounding box center [405, 169] width 50 height 9
click at [939, 171] on span "Run" at bounding box center [938, 171] width 12 height 9
click at [955, 170] on html "B R0GUE Design System K Home Documentation Analytics Code automation Design sys…" at bounding box center [495, 246] width 990 height 492
click at [947, 236] on link "Download code" at bounding box center [950, 232] width 76 height 9
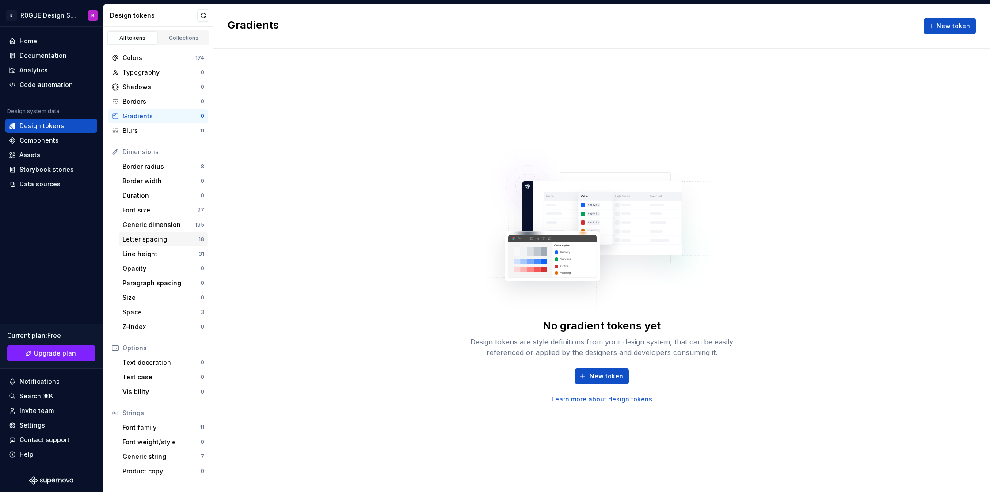
click at [180, 239] on div "Letter spacing" at bounding box center [160, 239] width 76 height 9
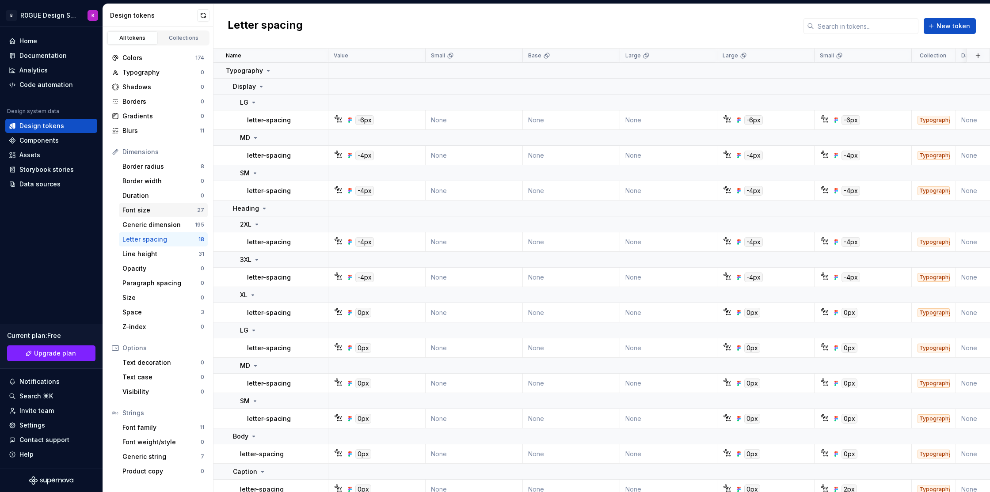
click at [174, 211] on div "Font size" at bounding box center [159, 210] width 75 height 9
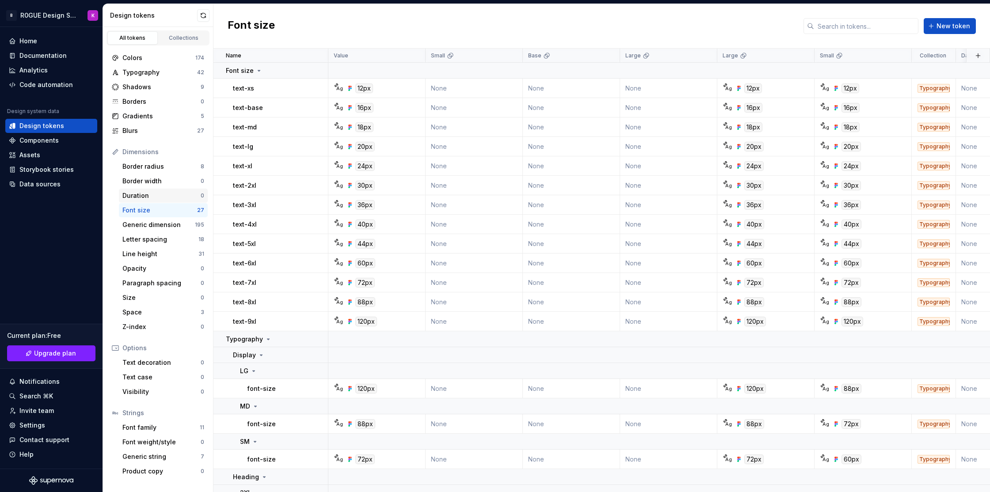
click at [175, 198] on div "Duration" at bounding box center [161, 195] width 78 height 9
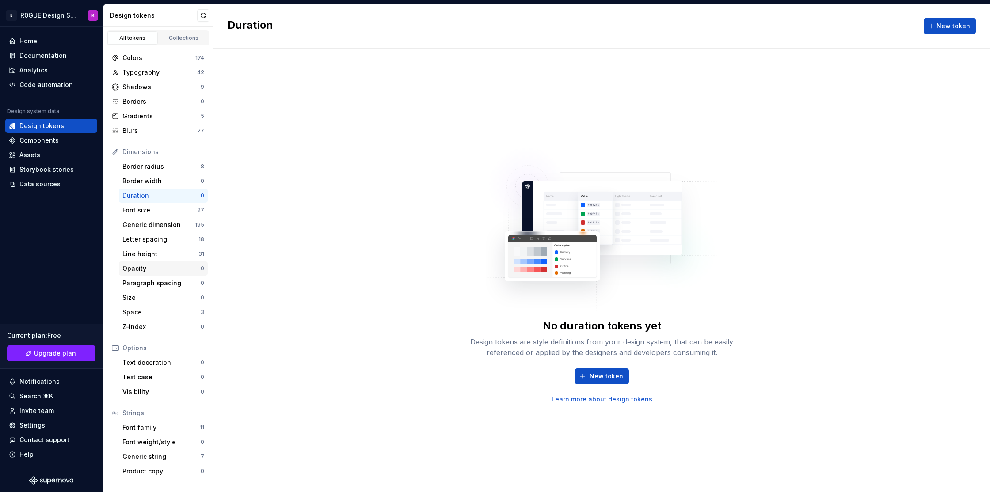
click at [162, 265] on div "Opacity" at bounding box center [161, 268] width 78 height 9
click at [160, 290] on div "Paragraph spacing 0" at bounding box center [163, 283] width 89 height 14
